Goal: Information Seeking & Learning: Learn about a topic

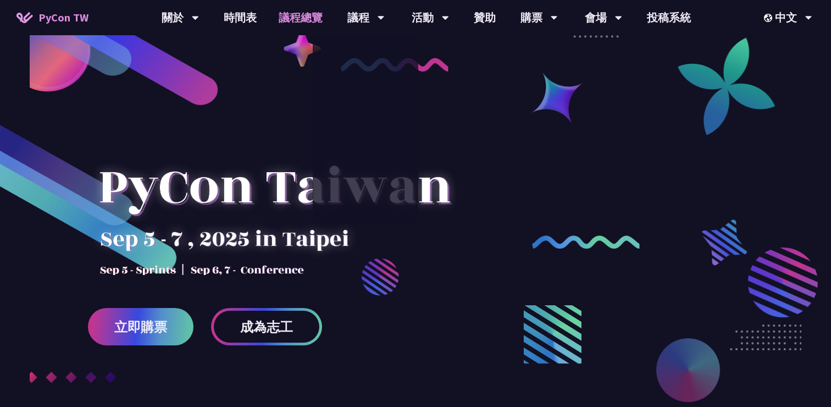
click at [281, 20] on link "議程總覽" at bounding box center [301, 17] width 66 height 35
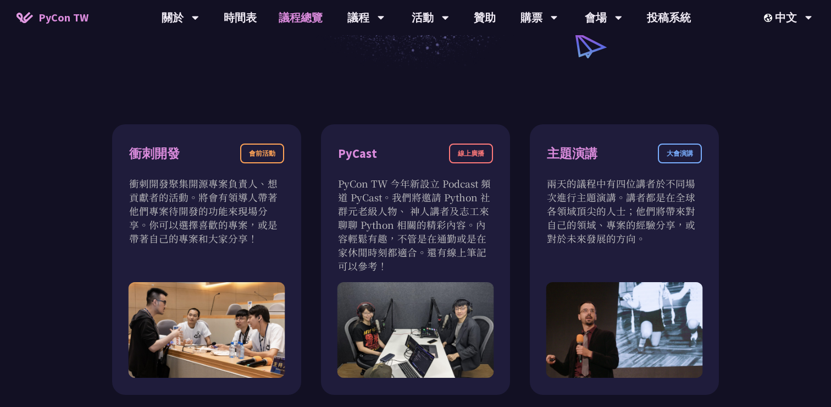
scroll to position [353, 0]
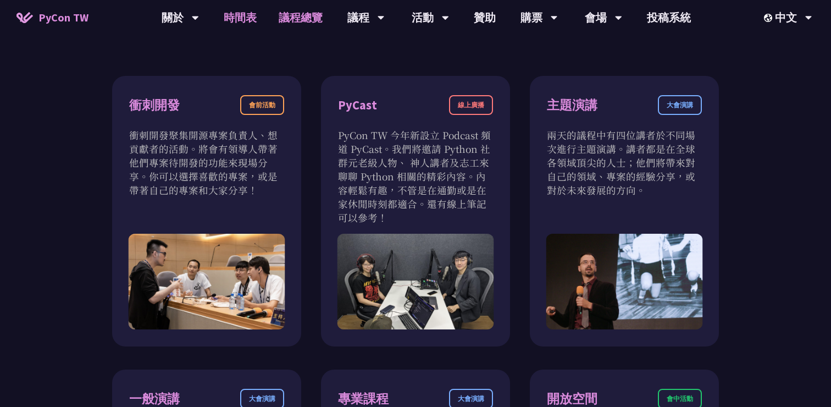
click at [241, 30] on link "時間表" at bounding box center [240, 17] width 55 height 35
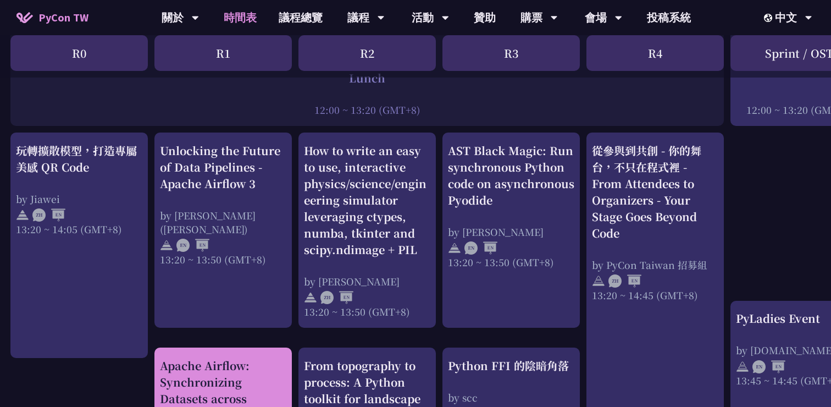
scroll to position [882, 1]
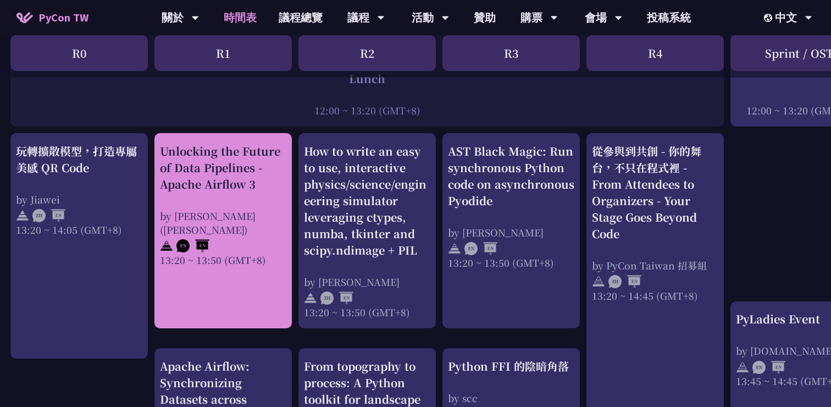
click at [236, 171] on div "Unlocking the Future of Data Pipelines - Apache Airflow 3" at bounding box center [223, 167] width 126 height 49
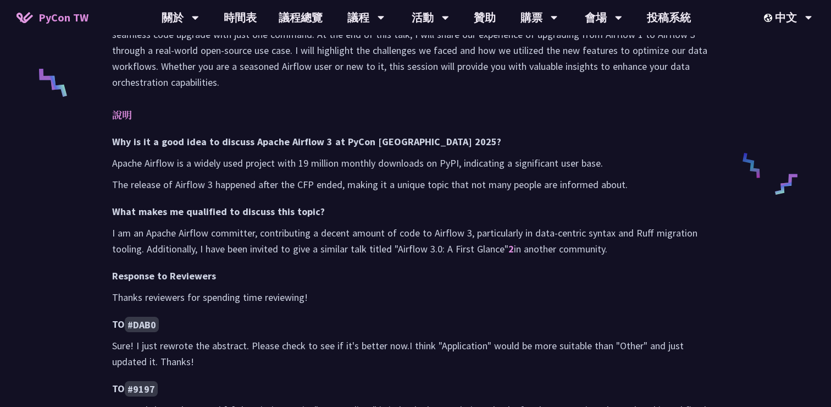
scroll to position [469, 0]
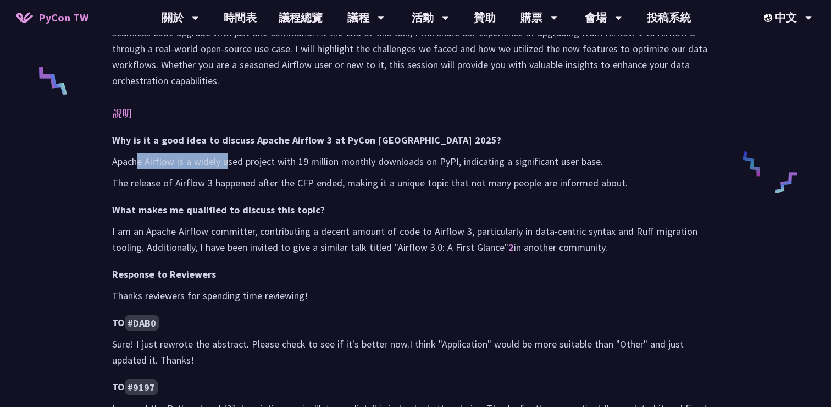
drag, startPoint x: 137, startPoint y: 160, endPoint x: 229, endPoint y: 160, distance: 91.8
click at [228, 160] on p "Apache Airflow is a widely used project with 19 million monthly downloads on Py…" at bounding box center [415, 161] width 607 height 16
click at [229, 160] on p "Apache Airflow is a widely used project with 19 million monthly downloads on Py…" at bounding box center [415, 161] width 607 height 16
click at [468, 154] on p "Apache Airflow is a widely used project with 19 million monthly downloads on Py…" at bounding box center [415, 161] width 607 height 16
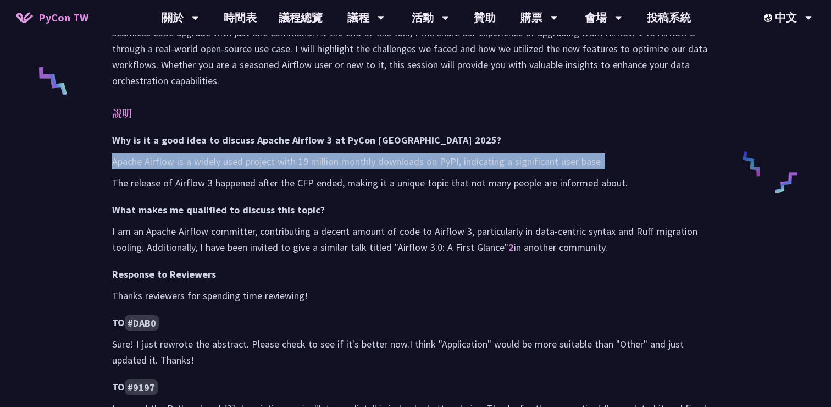
click at [468, 154] on p "Apache Airflow is a widely used project with 19 million monthly downloads on Py…" at bounding box center [415, 161] width 607 height 16
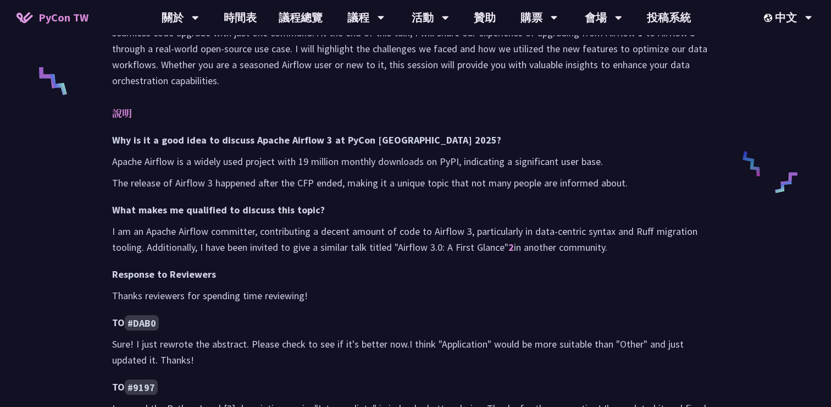
click at [213, 223] on p "I am an Apache Airflow committer, contributing a decent amount of code to Airfl…" at bounding box center [415, 239] width 607 height 32
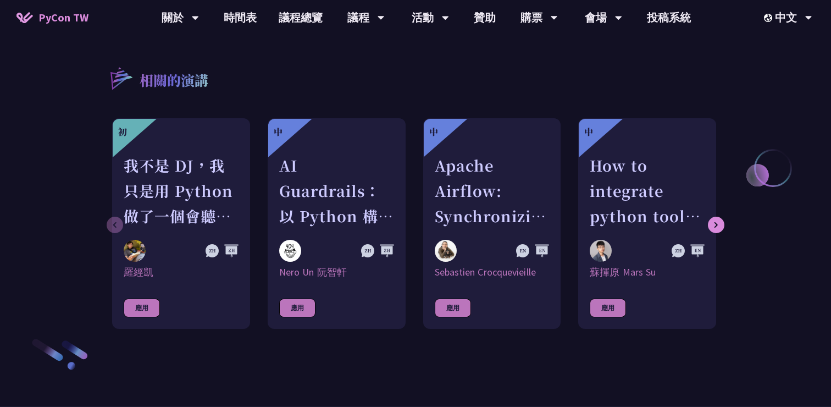
scroll to position [1133, 0]
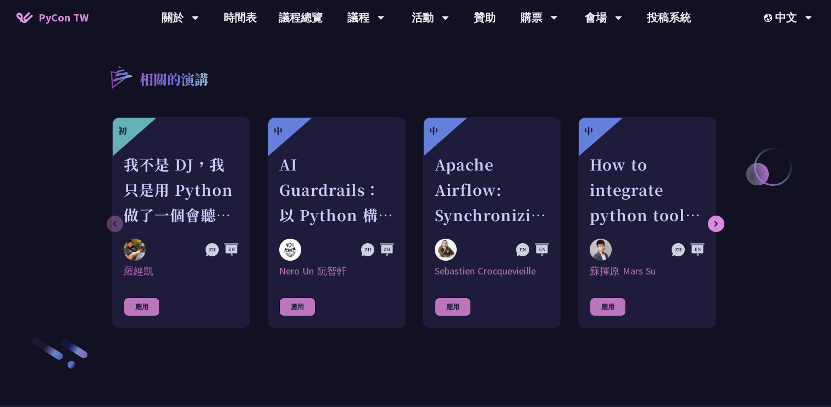
scroll to position [882, 0]
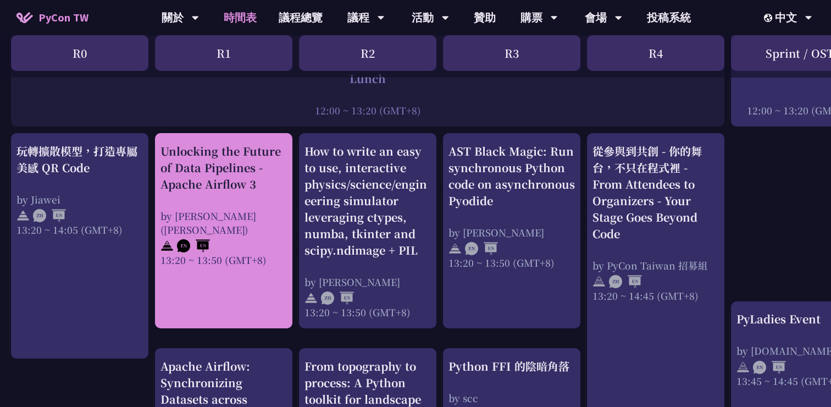
click at [229, 173] on div "Unlocking the Future of Data Pipelines - Apache Airflow 3" at bounding box center [223, 167] width 126 height 49
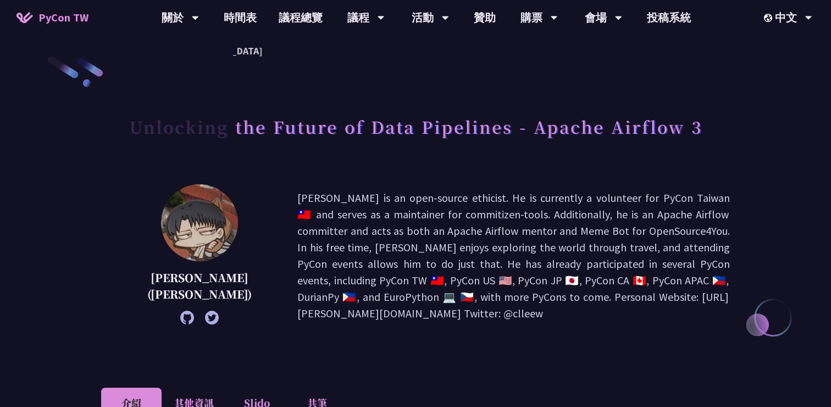
click at [422, 141] on h1 "Unlocking the Future of Data Pipelines - Apache Airflow 3" at bounding box center [415, 126] width 573 height 33
click at [420, 126] on h1 "Unlocking the Future of Data Pipelines - Apache Airflow 3" at bounding box center [415, 126] width 573 height 33
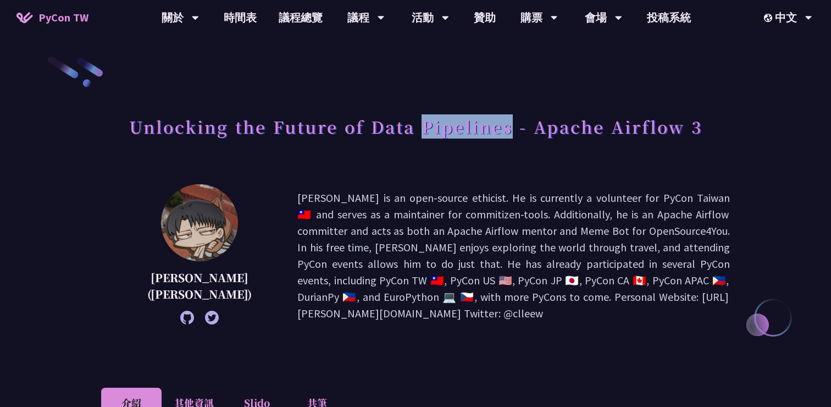
click at [420, 126] on h1 "Unlocking the Future of Data Pipelines - Apache Airflow 3" at bounding box center [415, 126] width 573 height 33
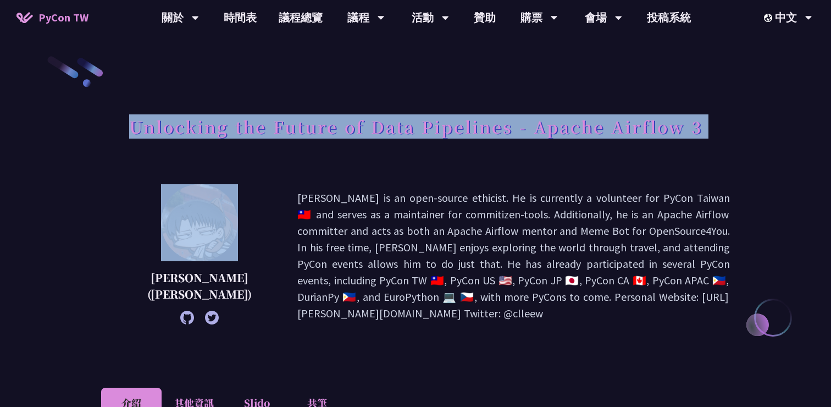
click at [420, 126] on h1 "Unlocking the Future of Data Pipelines - Apache Airflow 3" at bounding box center [415, 126] width 573 height 33
copy div "Unlocking the Future of Data Pipelines - Apache Airflow 3"
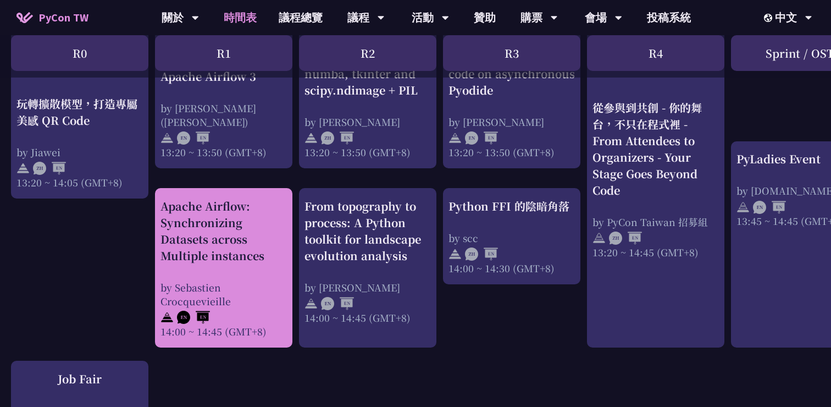
scroll to position [1042, 0]
click at [200, 220] on div "Apache Airflow: Synchronizing Datasets across Multiple instances" at bounding box center [223, 231] width 126 height 66
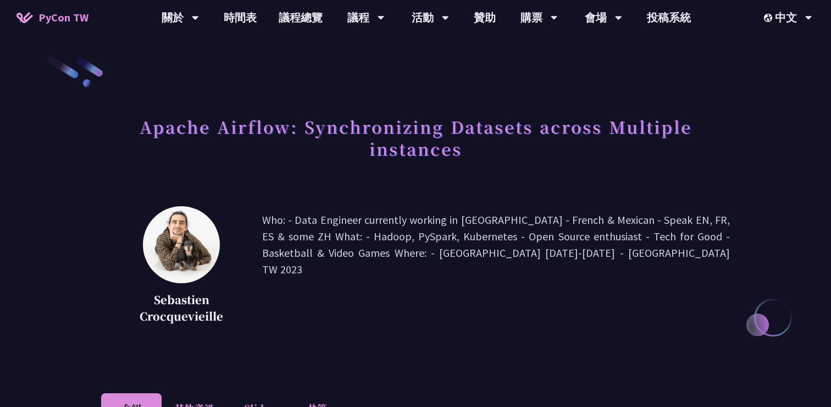
click at [275, 126] on h1 "Apache Airflow: Synchronizing Datasets across Multiple instances" at bounding box center [415, 137] width 629 height 55
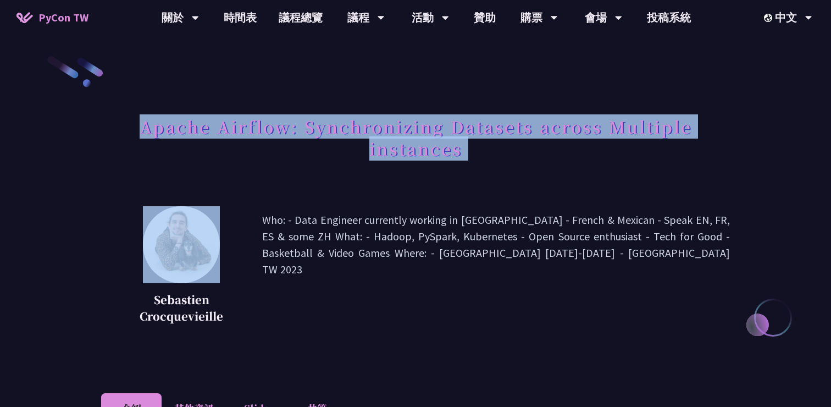
click at [275, 126] on h1 "Apache Airflow: Synchronizing Datasets across Multiple instances" at bounding box center [415, 137] width 629 height 55
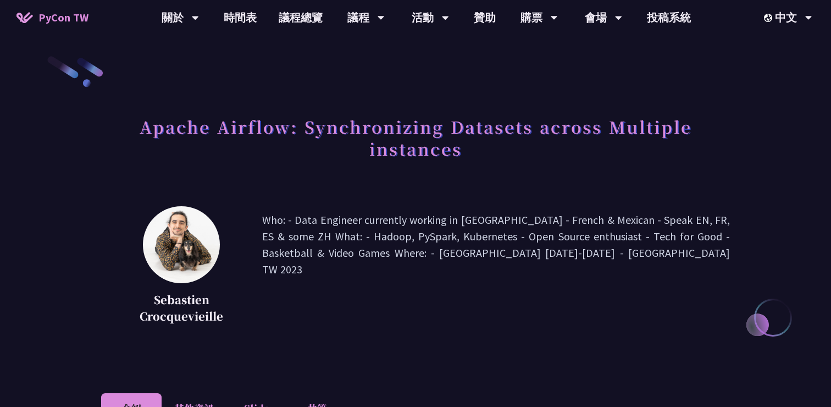
click at [420, 125] on h1 "Apache Airflow: Synchronizing Datasets across Multiple instances" at bounding box center [415, 137] width 629 height 55
click at [417, 140] on h1 "Apache Airflow: Synchronizing Datasets across Multiple instances" at bounding box center [415, 137] width 629 height 55
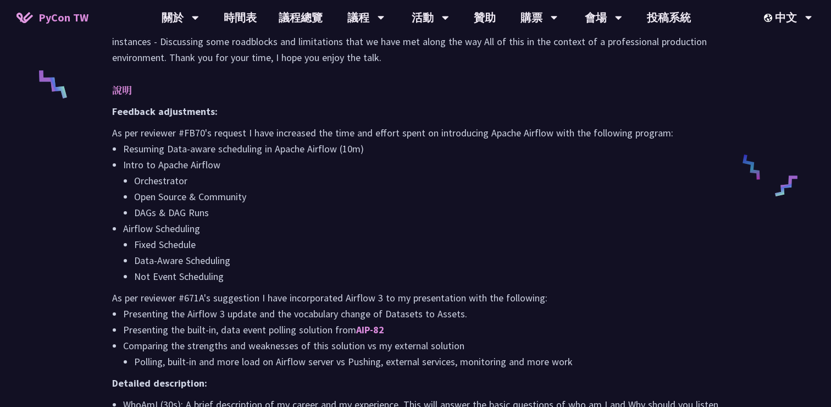
scroll to position [469, 0]
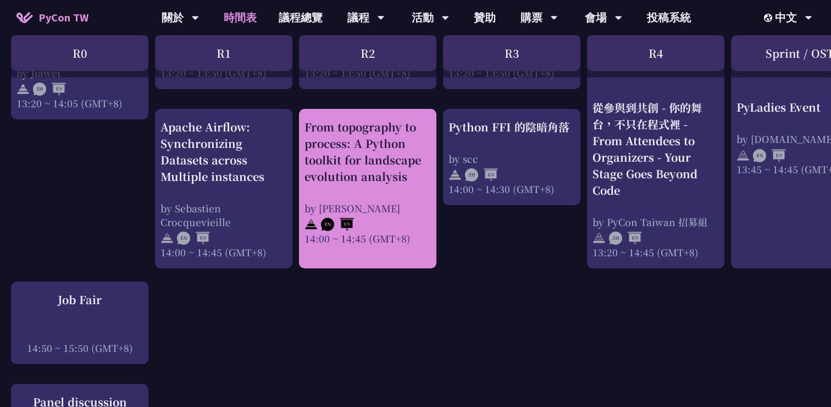
scroll to position [1122, 0]
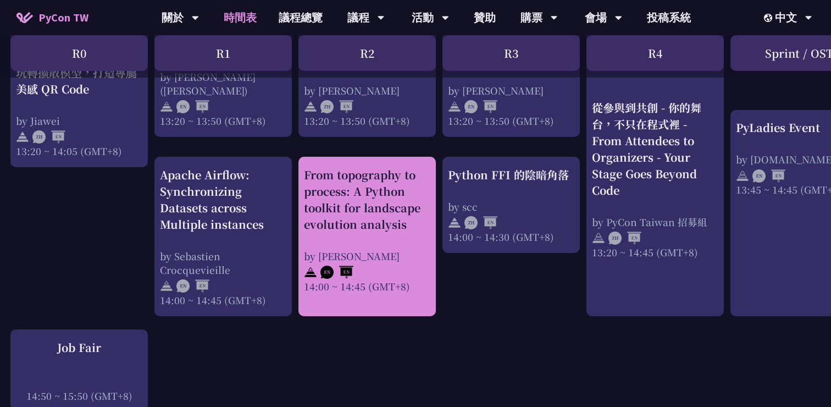
click at [373, 209] on div "From topography to process: A Python toolkit for landscape evolution analysis" at bounding box center [367, 200] width 126 height 66
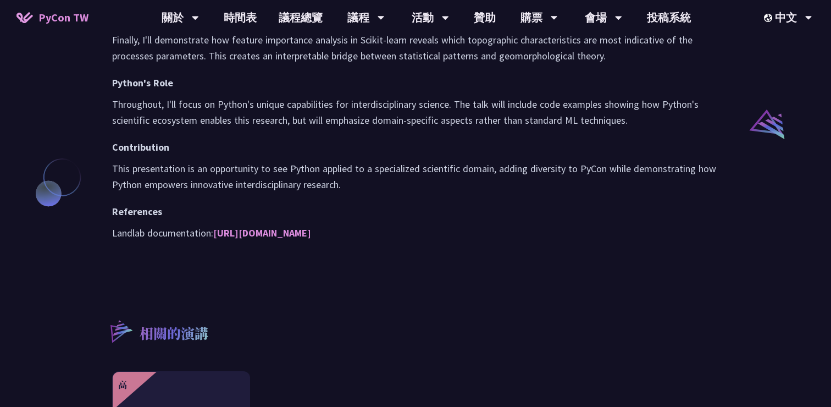
scroll to position [1065, 0]
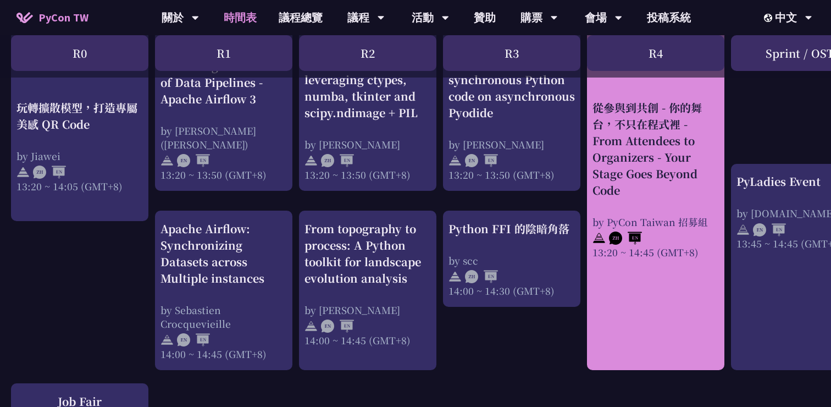
scroll to position [1026, 0]
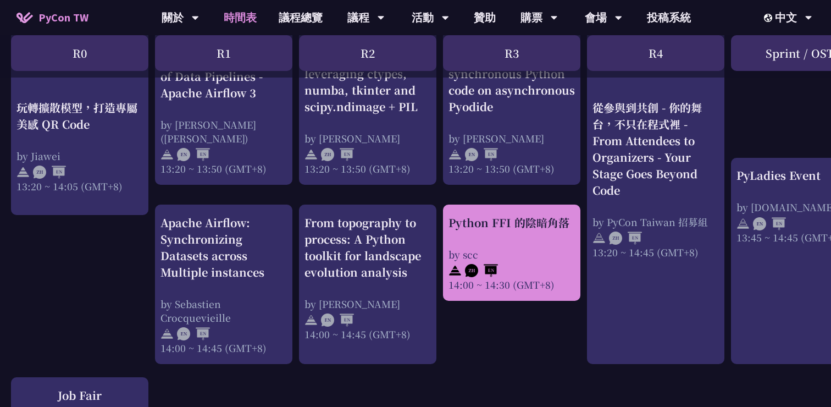
click at [495, 219] on div "Python FFI 的陰暗角落" at bounding box center [511, 222] width 126 height 16
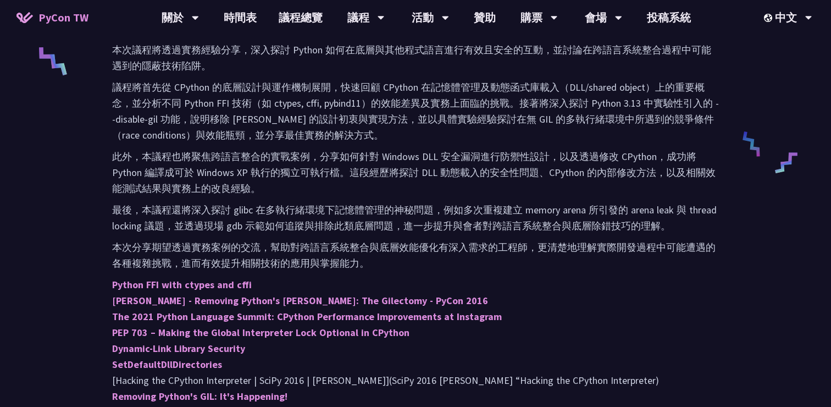
scroll to position [497, 0]
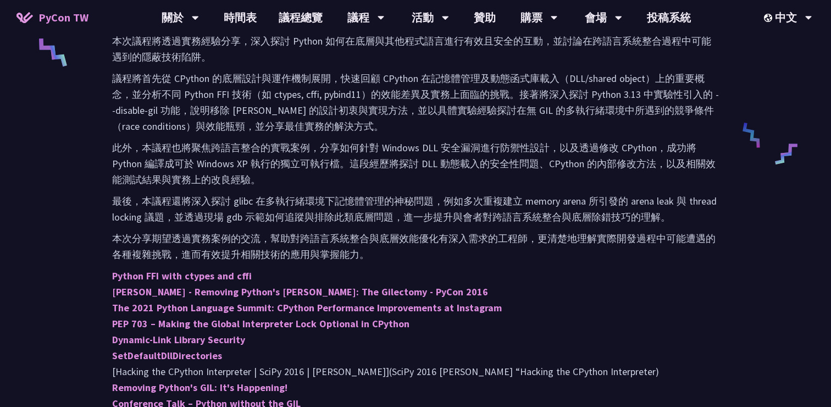
scroll to position [1026, 0]
